Goal: Task Accomplishment & Management: Use online tool/utility

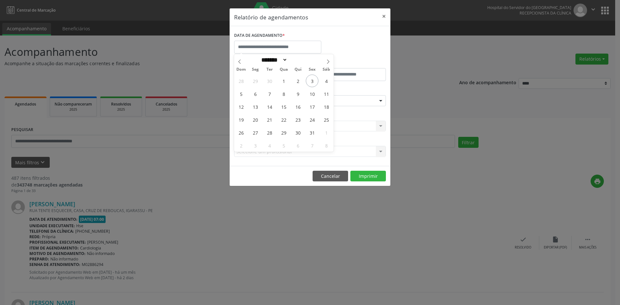
select select "*"
click at [329, 178] on button "Cancelar" at bounding box center [329, 176] width 35 height 11
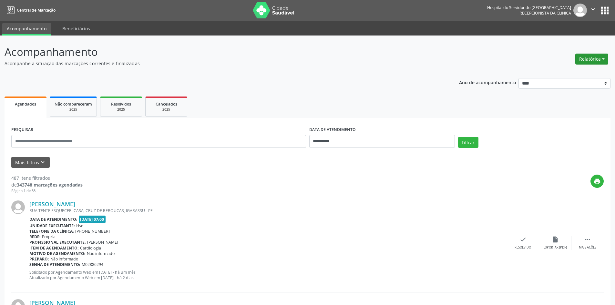
click at [589, 60] on button "Relatórios" at bounding box center [591, 59] width 33 height 11
click at [577, 71] on link "Agendamentos" at bounding box center [573, 72] width 69 height 9
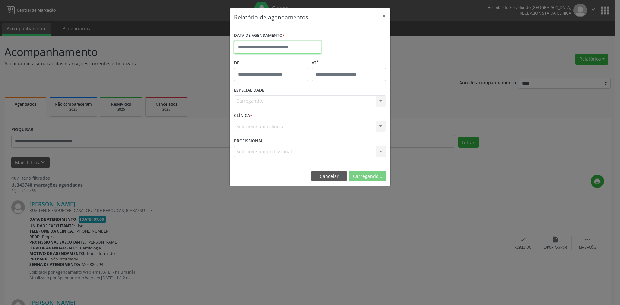
click at [271, 45] on input "text" at bounding box center [277, 47] width 87 height 13
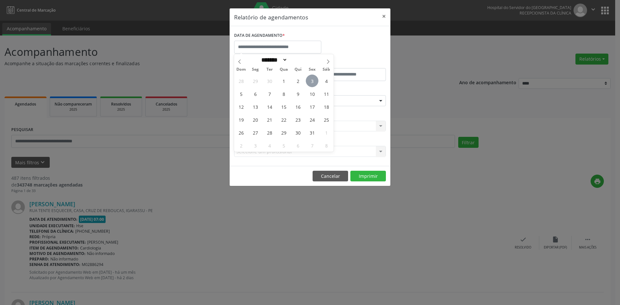
click at [313, 82] on span "3" at bounding box center [312, 81] width 13 height 13
type input "**********"
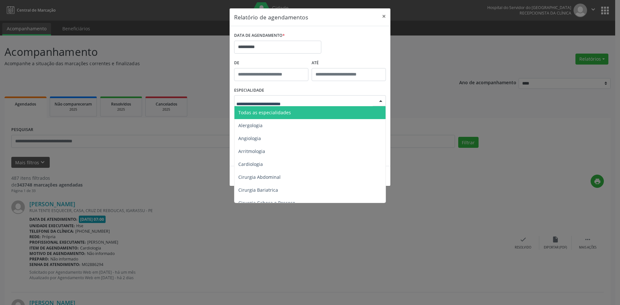
click at [272, 115] on span "Todas as especialidades" at bounding box center [264, 112] width 53 height 6
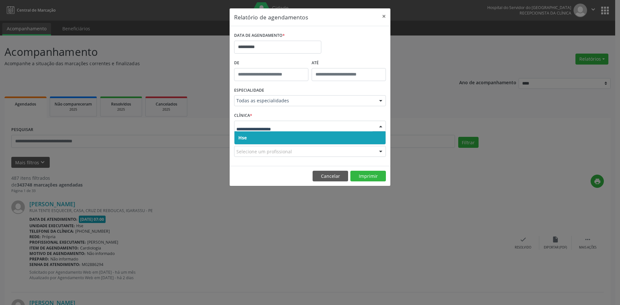
click at [263, 138] on span "Hse" at bounding box center [309, 137] width 151 height 13
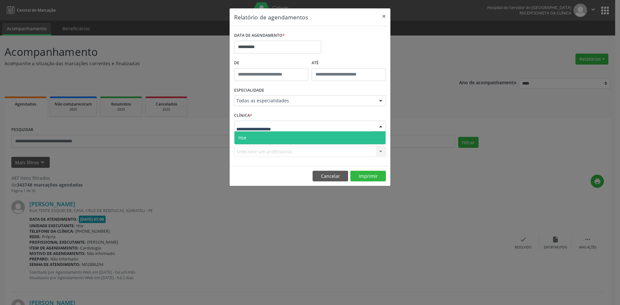
click at [265, 141] on span "Hse" at bounding box center [309, 137] width 151 height 13
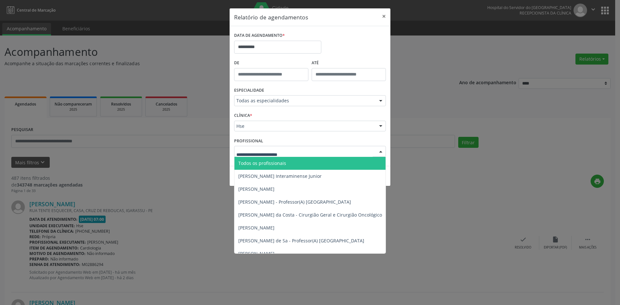
click at [268, 166] on span "Todos os profissionais" at bounding box center [262, 163] width 48 height 6
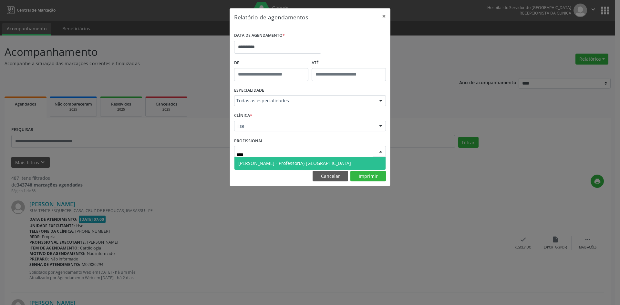
type input "*****"
click at [272, 161] on span "[PERSON_NAME] - Professor(A) [GEOGRAPHIC_DATA]" at bounding box center [294, 163] width 113 height 6
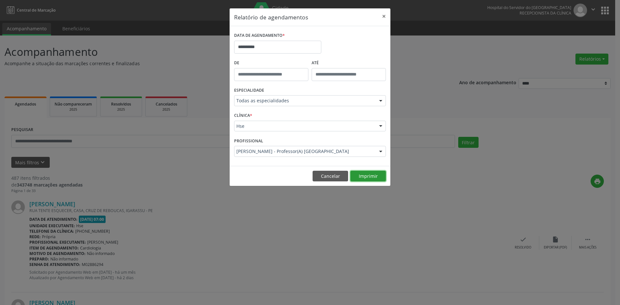
click at [369, 179] on button "Imprimir" at bounding box center [367, 176] width 35 height 11
click at [327, 177] on button "Cancelar" at bounding box center [329, 176] width 35 height 11
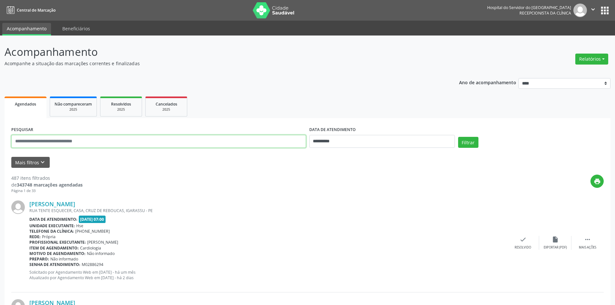
click at [83, 141] on input "text" at bounding box center [158, 141] width 295 height 13
type input "**********"
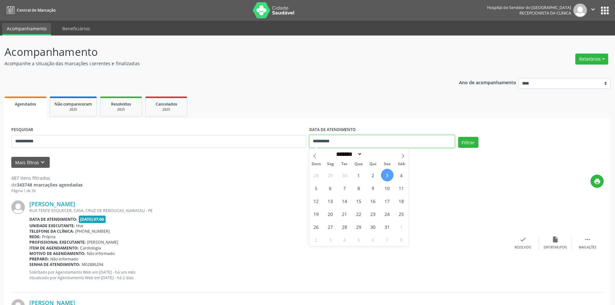
drag, startPoint x: 342, startPoint y: 144, endPoint x: 302, endPoint y: 142, distance: 40.7
click at [302, 142] on div "**********" at bounding box center [307, 138] width 595 height 27
click at [469, 141] on button "Filtrar" at bounding box center [468, 142] width 20 height 11
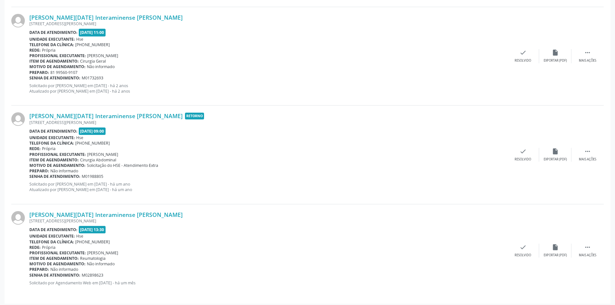
scroll to position [1077, 0]
